Goal: Navigation & Orientation: Find specific page/section

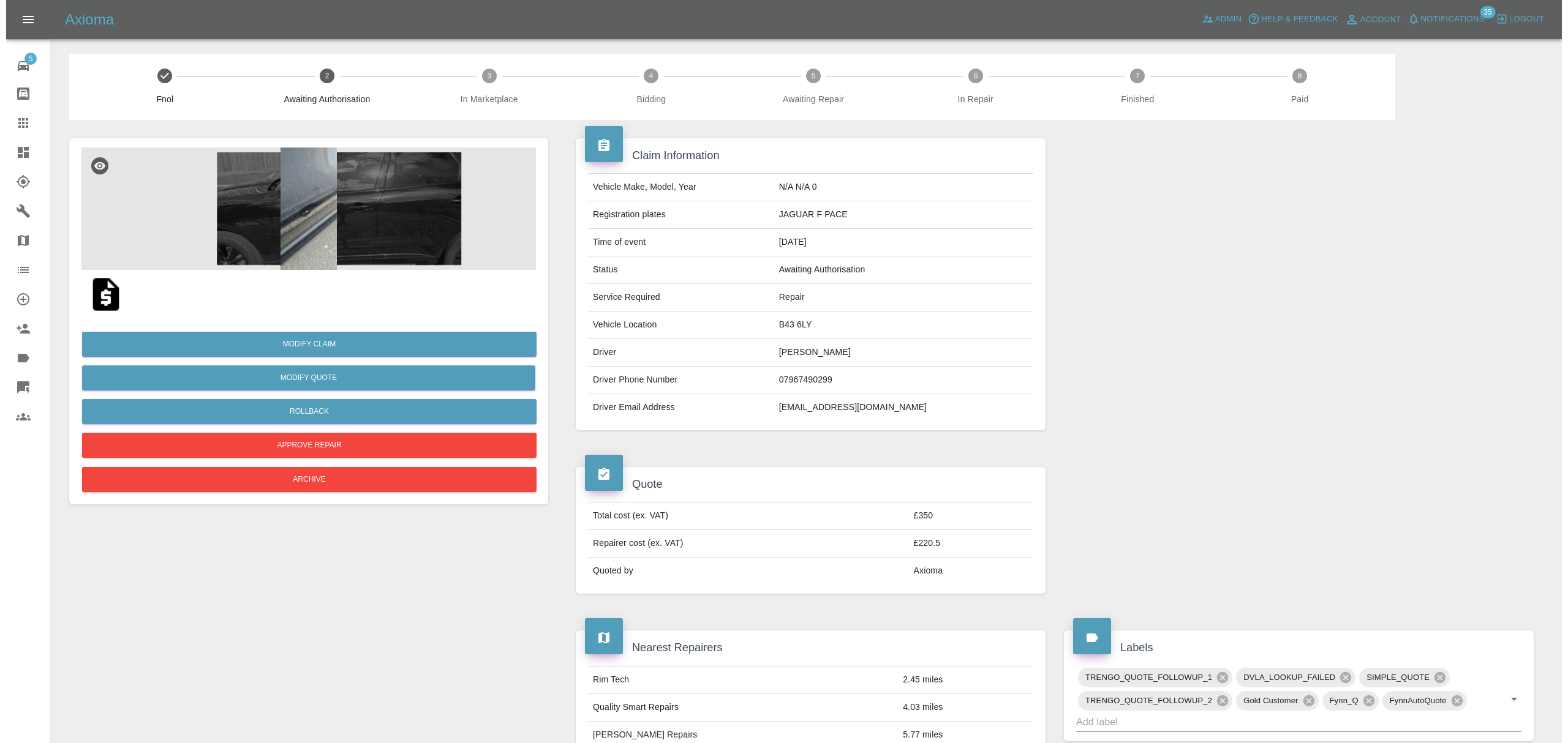
scroll to position [601, 0]
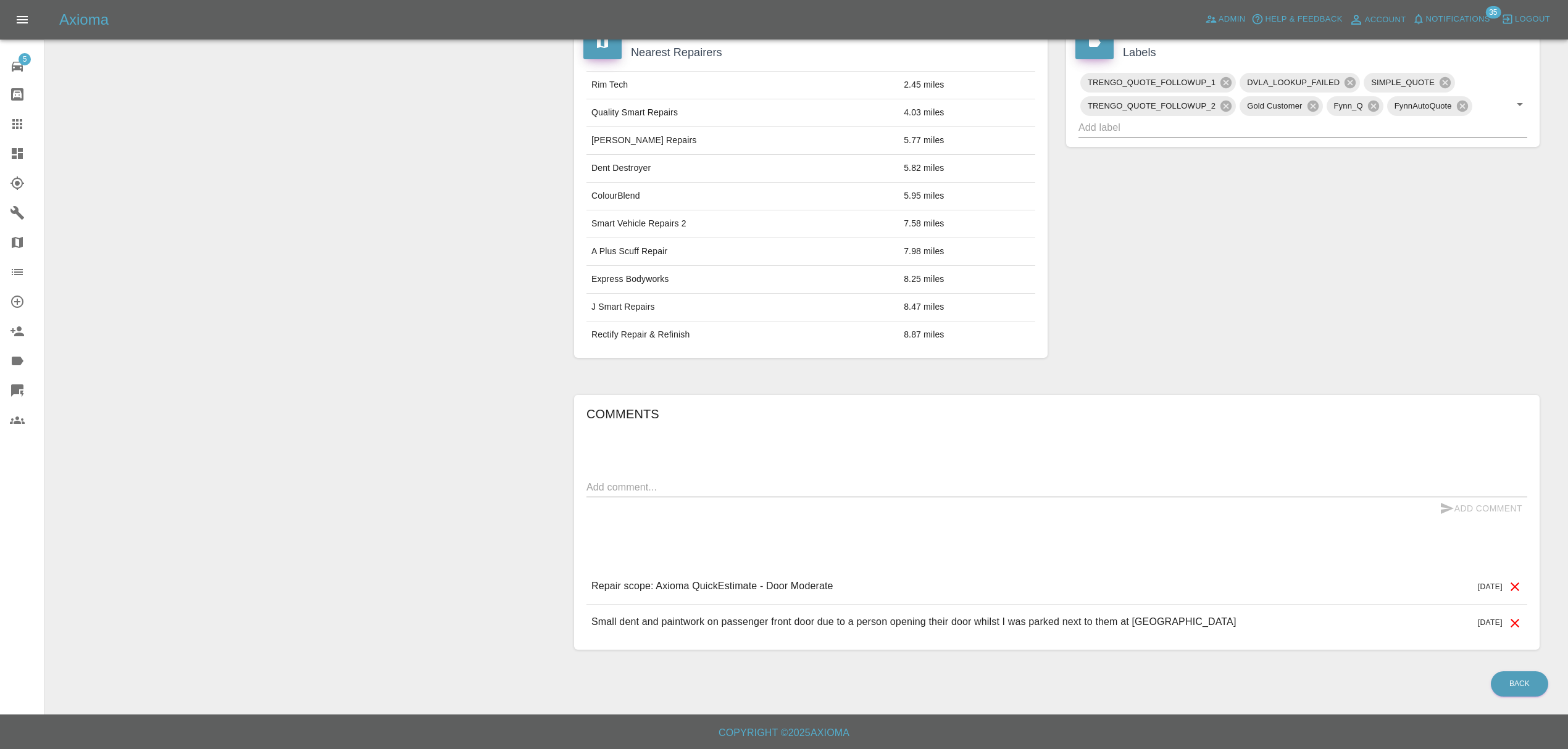
drag, startPoint x: 0, startPoint y: 0, endPoint x: 1416, endPoint y: 12, distance: 1416.1
click at [1416, 12] on button "Notifications" at bounding box center [1451, 19] width 84 height 19
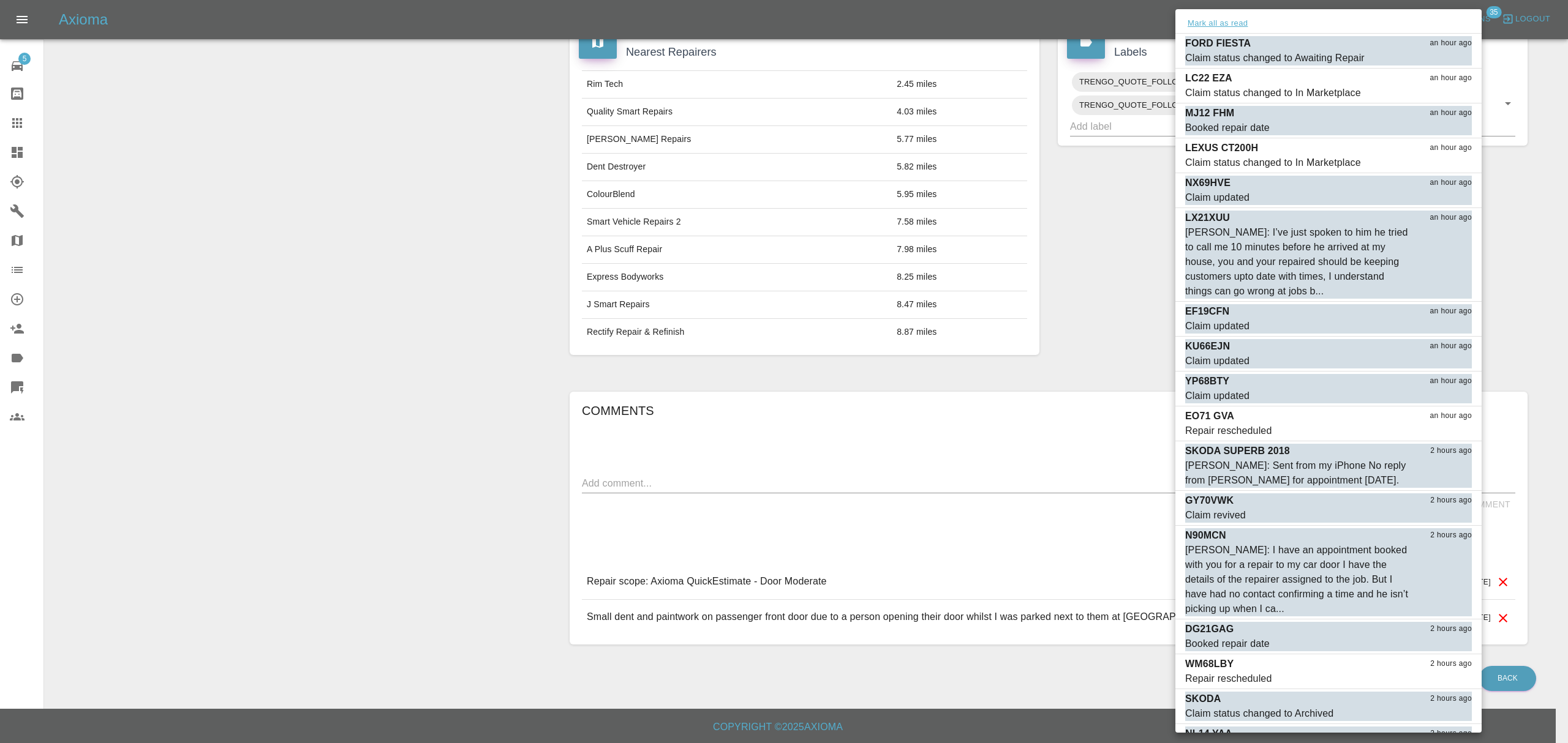
click at [1238, 20] on button "Mark all as read" at bounding box center [1217, 24] width 65 height 14
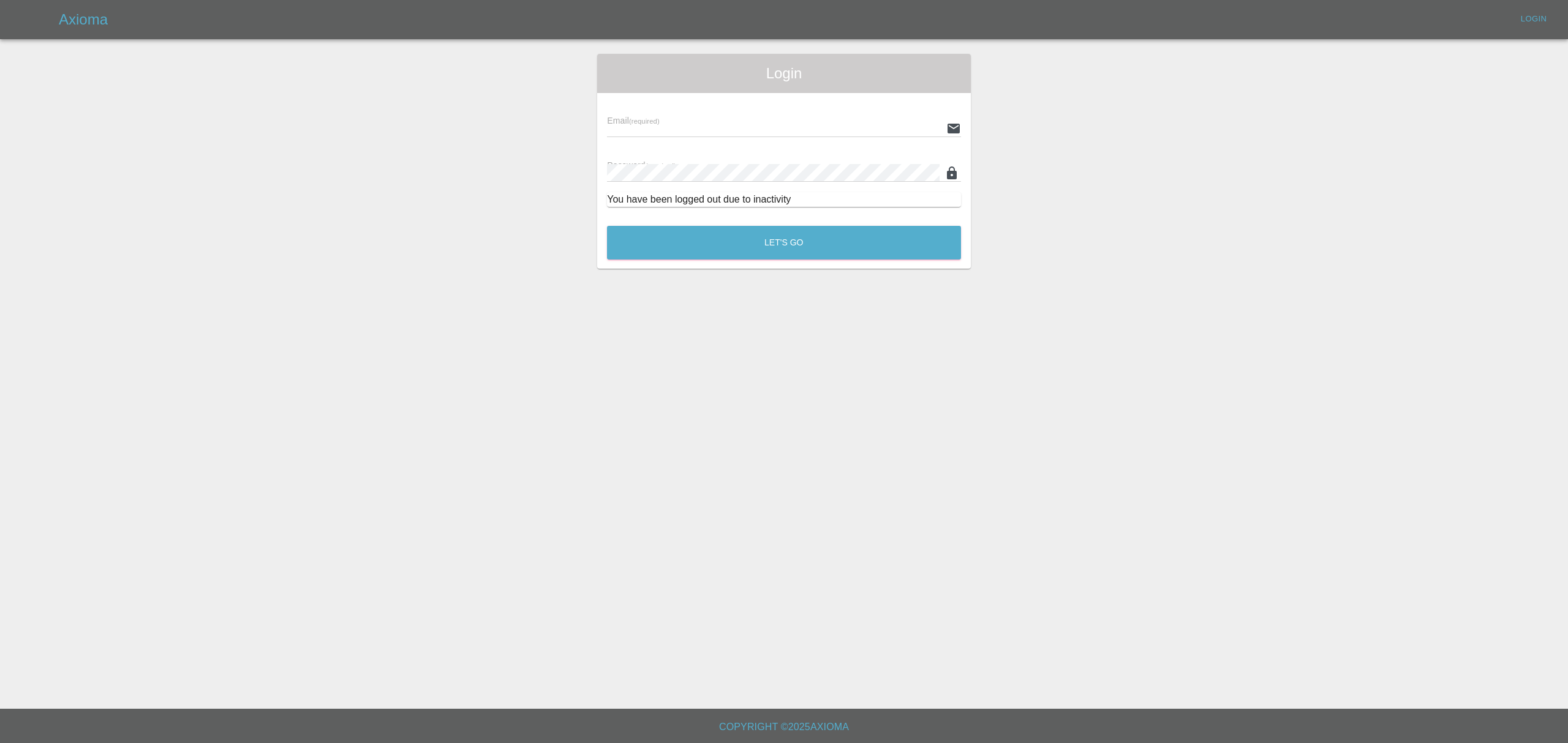
type input "[PERSON_NAME][EMAIL_ADDRESS][DOMAIN_NAME]"
click at [325, 241] on div "Login Email (required) [PERSON_NAME][EMAIL_ADDRESS][DOMAIN_NAME] Password (requ…" at bounding box center [784, 161] width 1567 height 215
click at [758, 256] on button "Let's Go" at bounding box center [784, 243] width 354 height 33
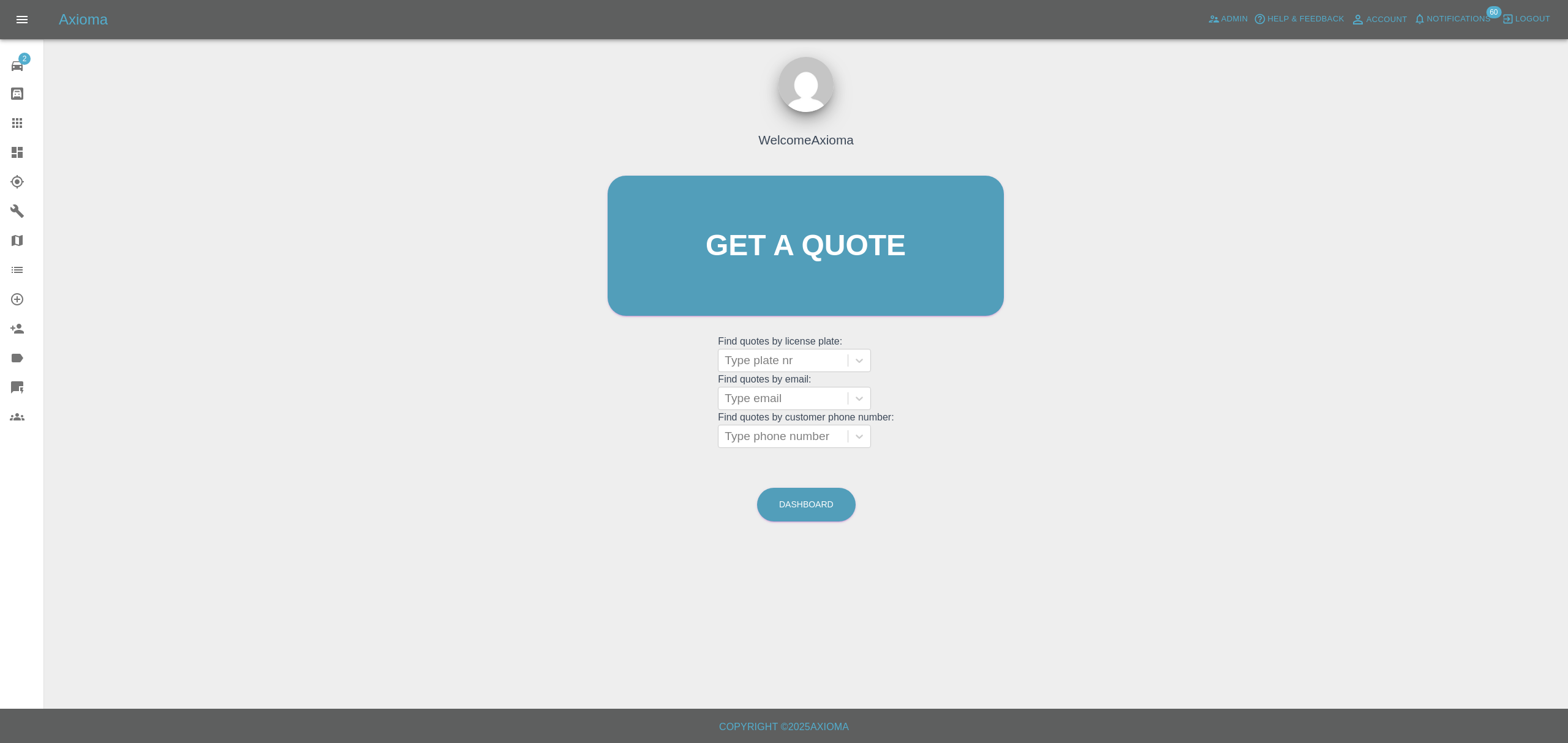
click at [18, 145] on icon at bounding box center [17, 152] width 15 height 15
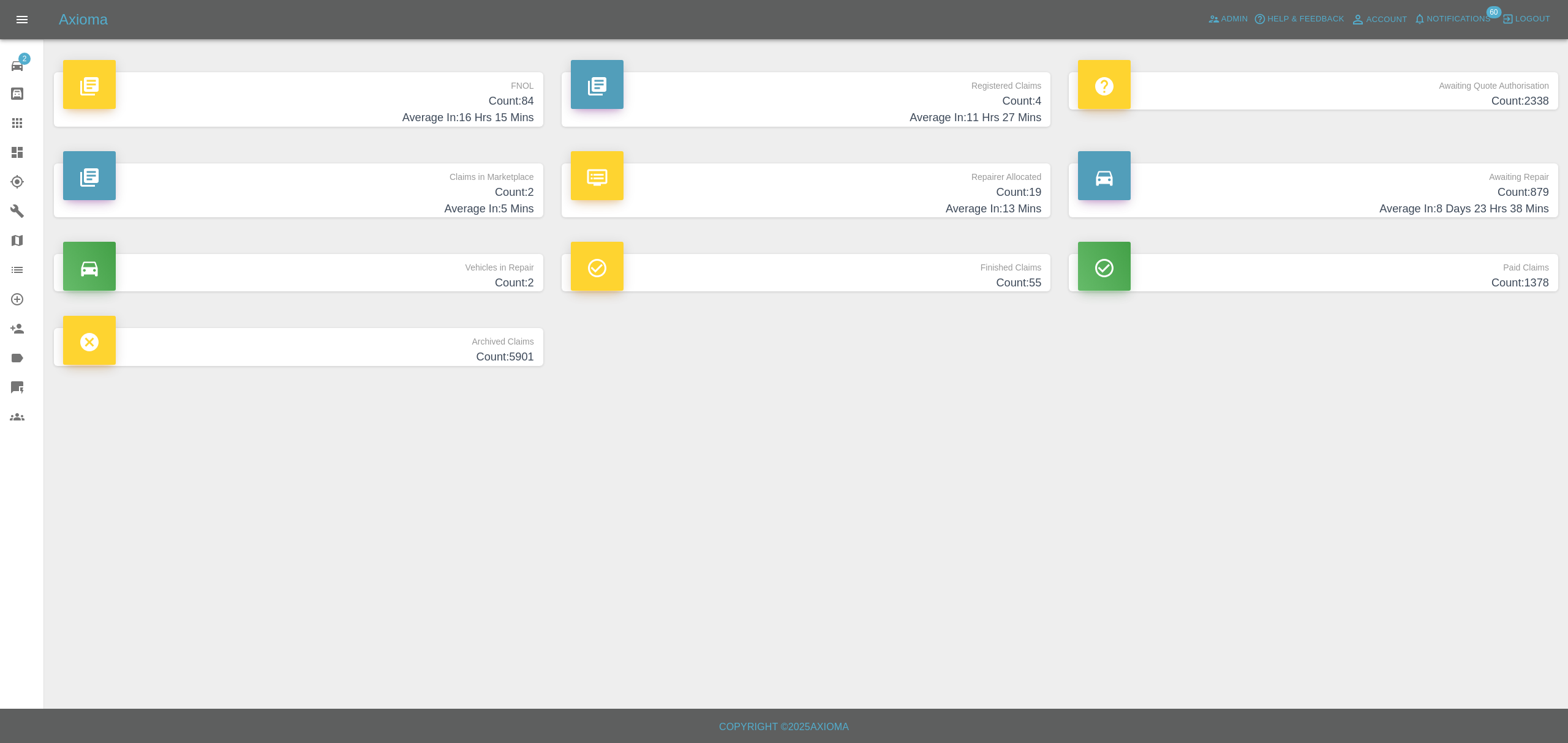
click at [456, 201] on h4 "Average In: 5 Mins" at bounding box center [299, 209] width 471 height 17
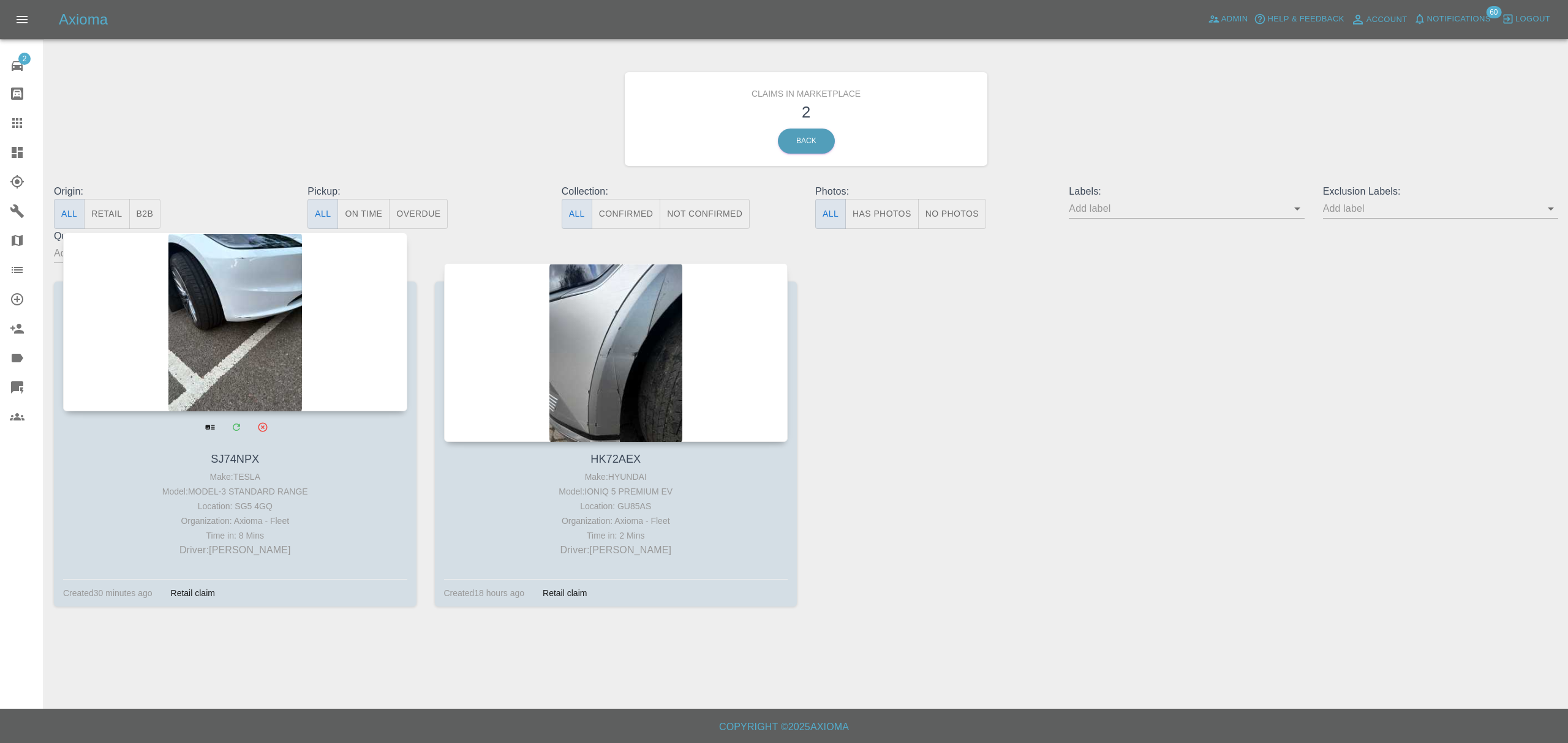
click at [212, 342] on div at bounding box center [235, 322] width 344 height 179
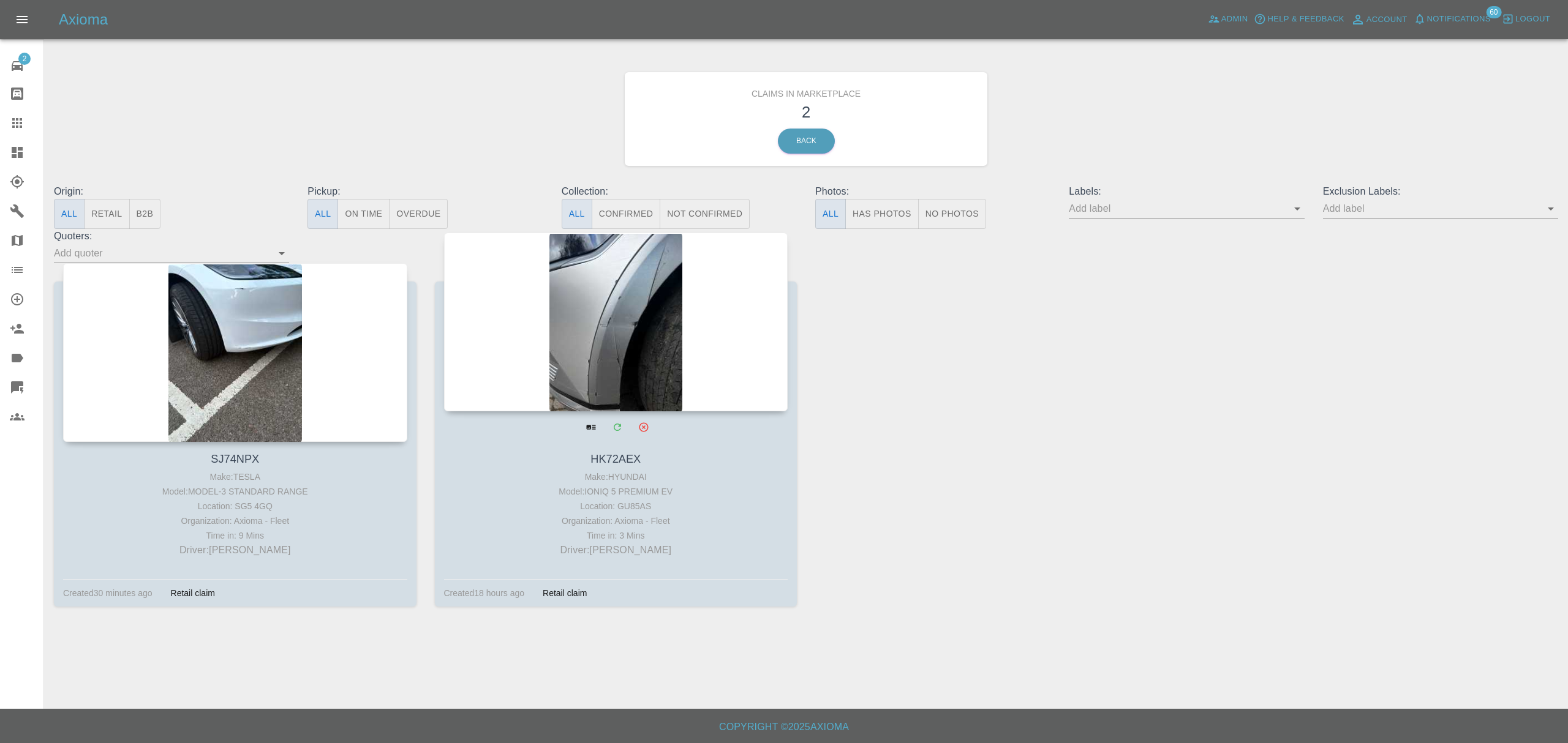
click at [694, 417] on div at bounding box center [618, 427] width 344 height 31
click at [694, 381] on div at bounding box center [616, 322] width 344 height 179
